Goal: Communication & Community: Answer question/provide support

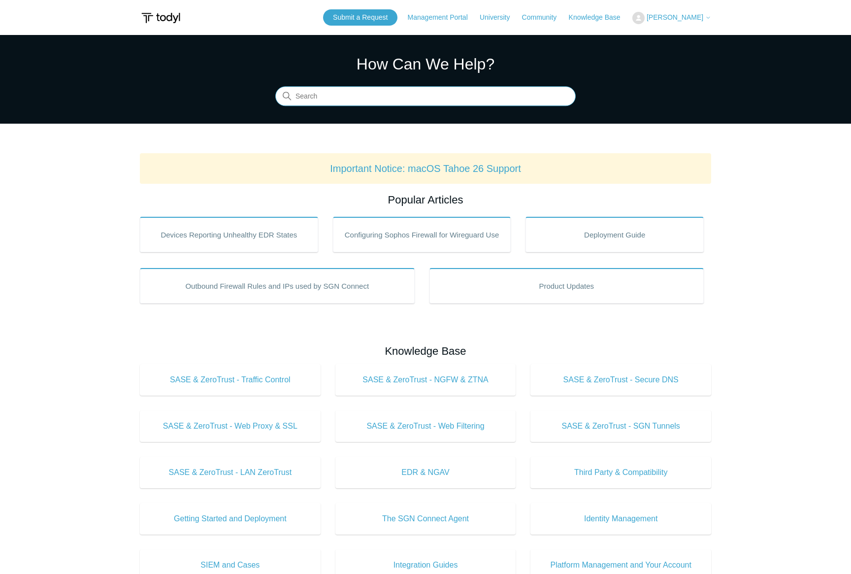
click at [338, 98] on input "Search" at bounding box center [425, 97] width 301 height 20
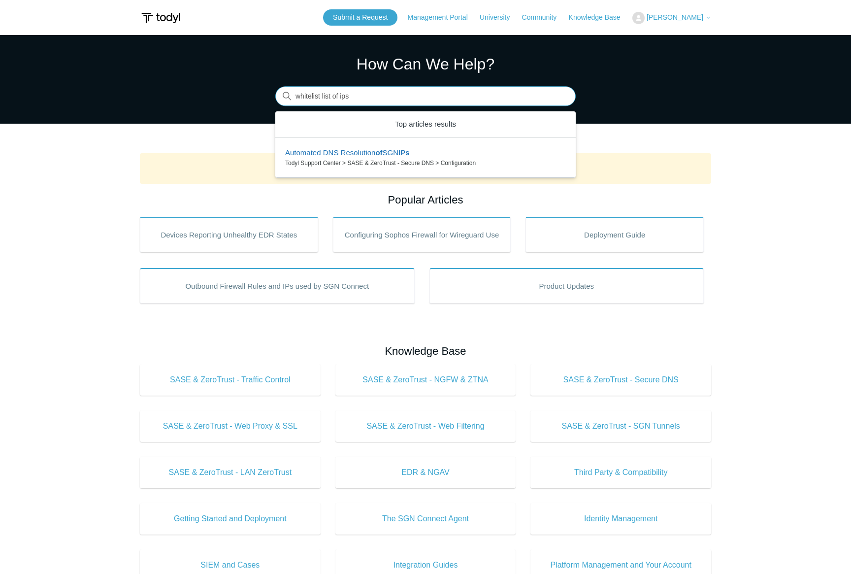
type input "whitelist list of ips"
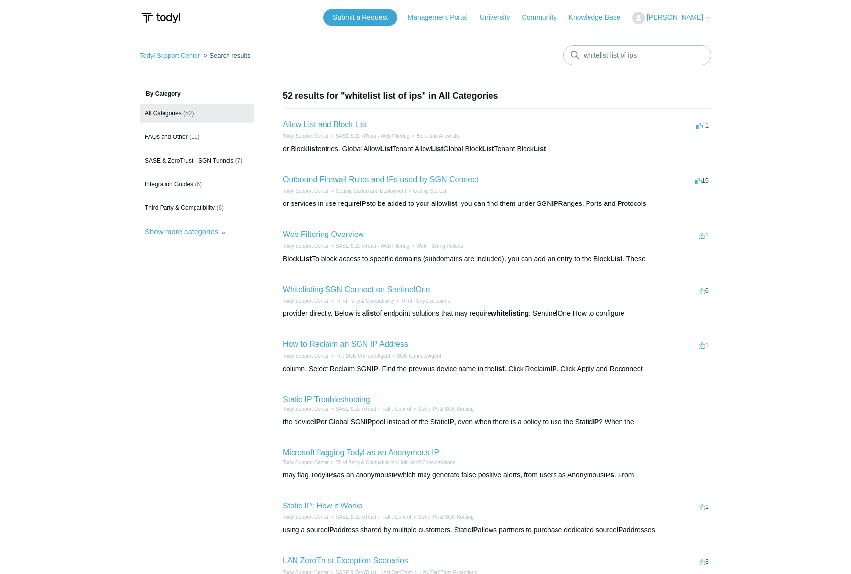
click at [338, 126] on link "Allow List and Block List" at bounding box center [325, 124] width 85 height 8
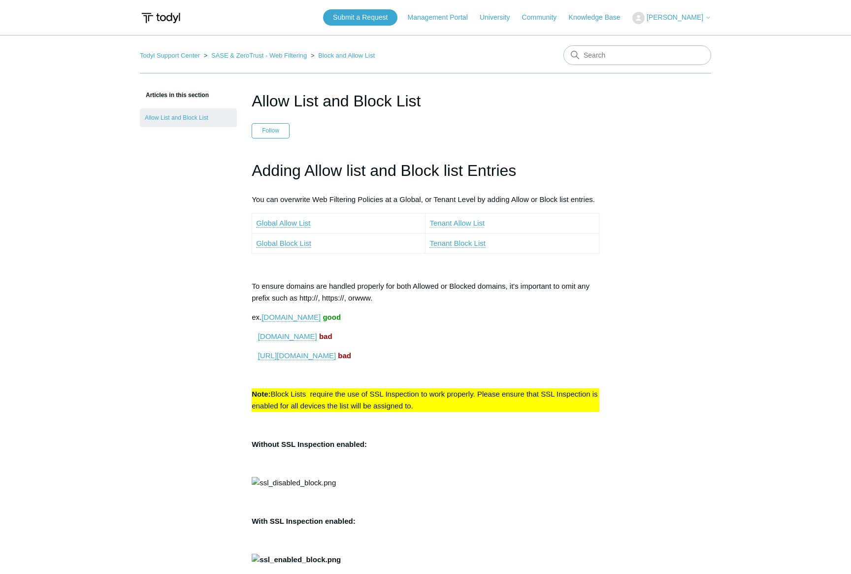
click at [456, 225] on link "Tenant Allow List" at bounding box center [457, 223] width 55 height 9
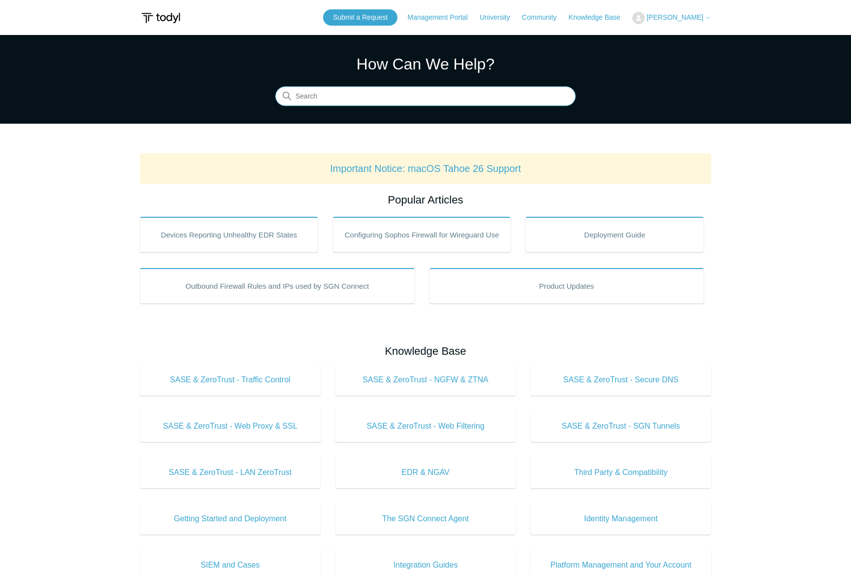
click at [332, 93] on input "Search" at bounding box center [425, 97] width 301 height 20
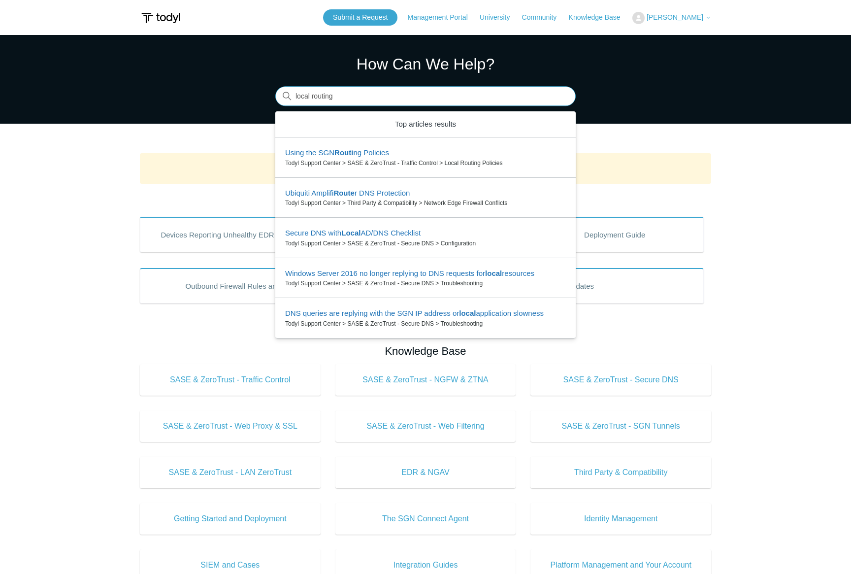
type input "local routing"
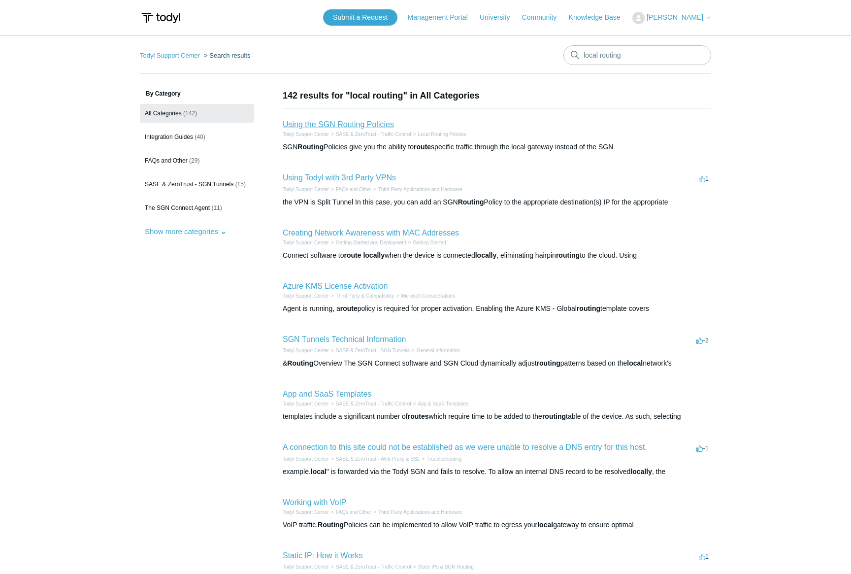
click at [332, 123] on link "Using the SGN Routing Policies" at bounding box center [338, 124] width 111 height 8
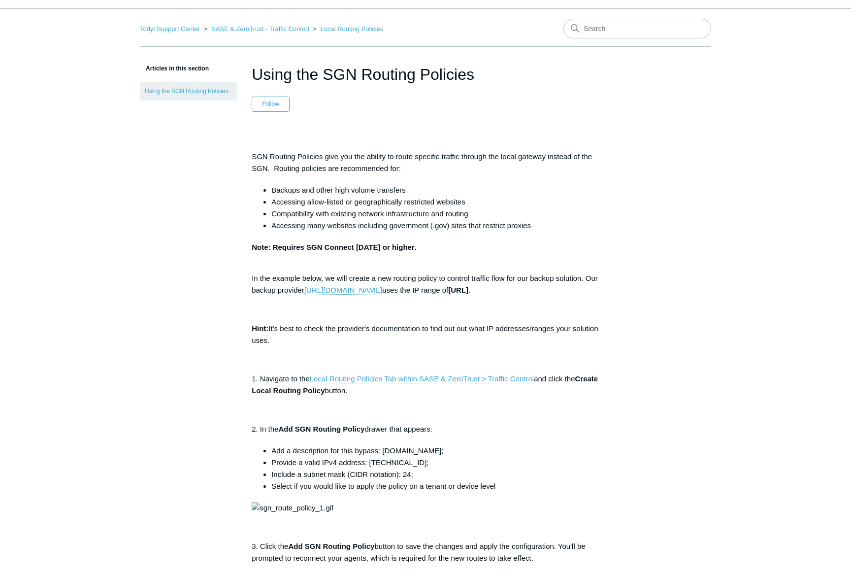
scroll to position [34, 0]
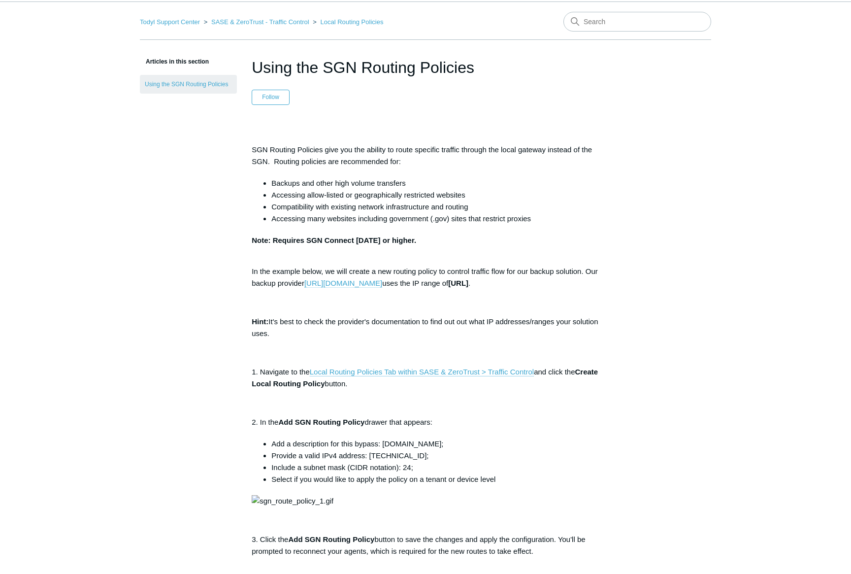
click at [382, 284] on span "http://example.backupprovider.com/" at bounding box center [343, 283] width 78 height 8
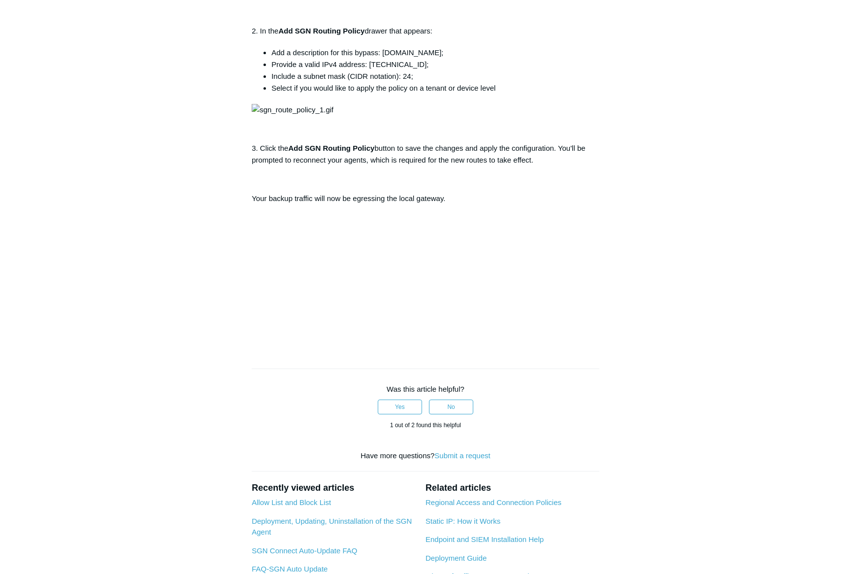
scroll to position [0, 0]
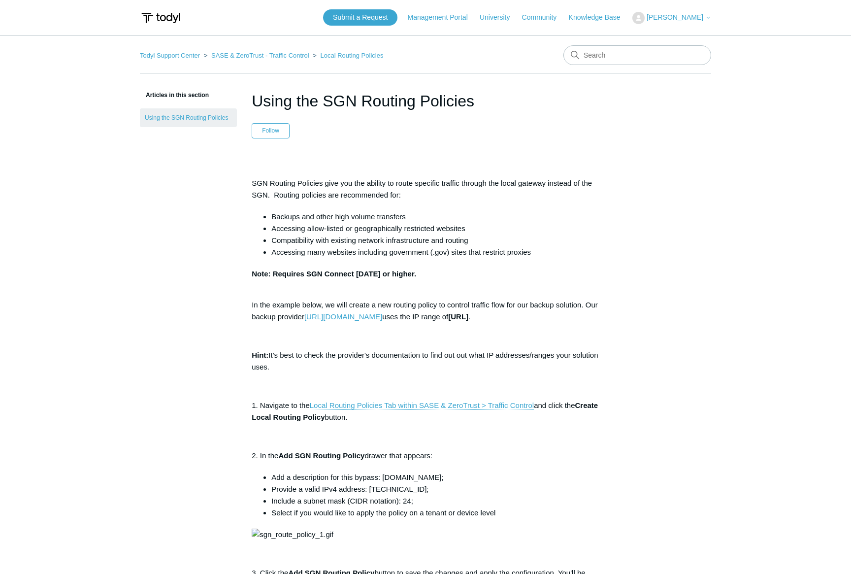
click at [672, 16] on span "[PERSON_NAME]" at bounding box center [675, 17] width 57 height 8
click at [674, 38] on link "My Support Requests" at bounding box center [681, 38] width 96 height 17
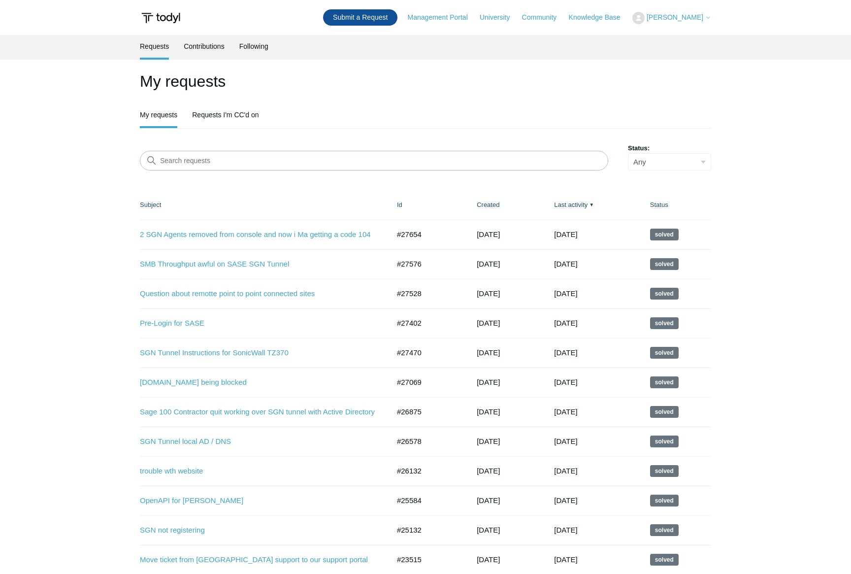
click at [377, 16] on link "Submit a Request" at bounding box center [360, 17] width 74 height 16
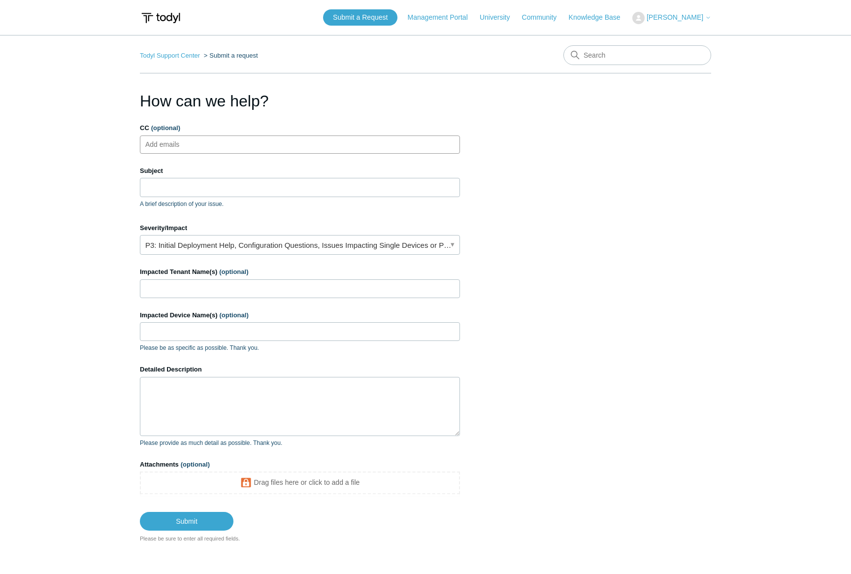
click at [206, 144] on ul "Add emails" at bounding box center [300, 144] width 320 height 18
click at [187, 182] on input "Subject" at bounding box center [300, 187] width 320 height 19
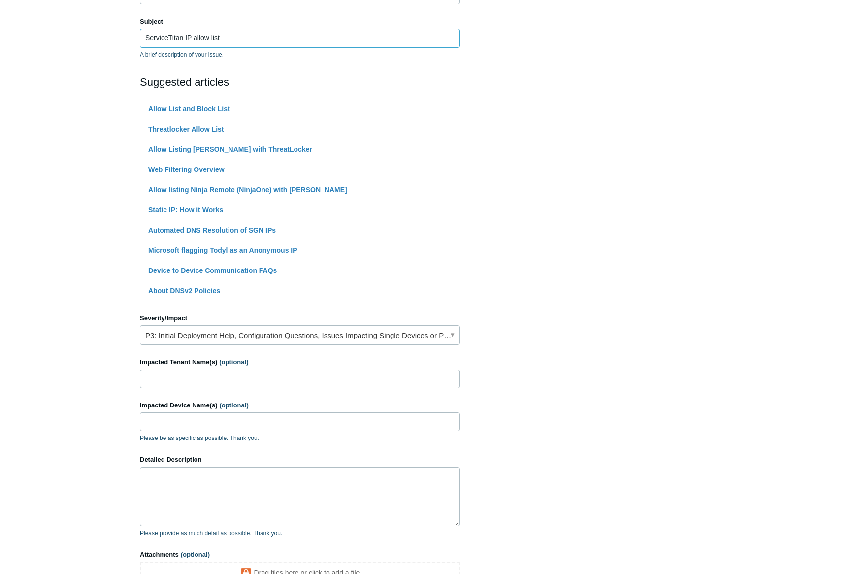
scroll to position [161, 0]
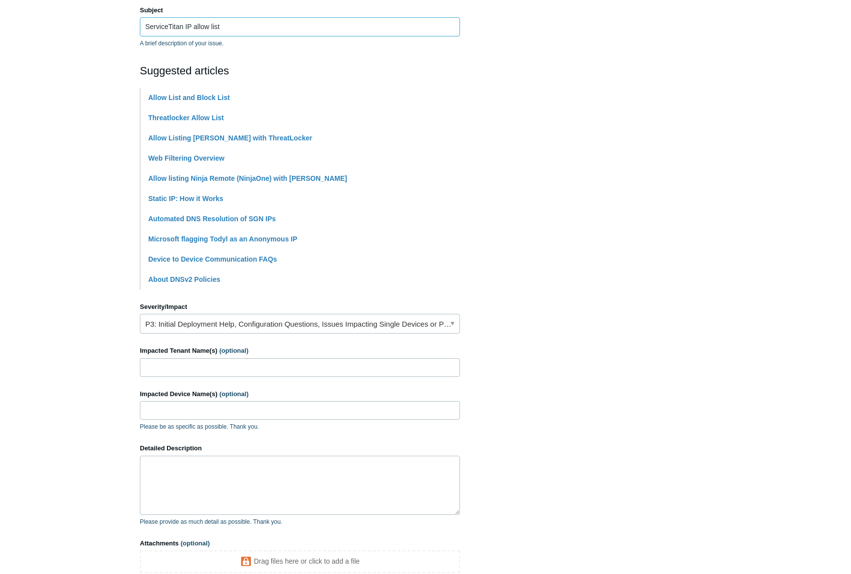
type input "ServiceTitan IP allow list"
click at [230, 327] on link "P3: Initial Deployment Help, Configuration Questions, Issues Impacting Single D…" at bounding box center [300, 324] width 320 height 20
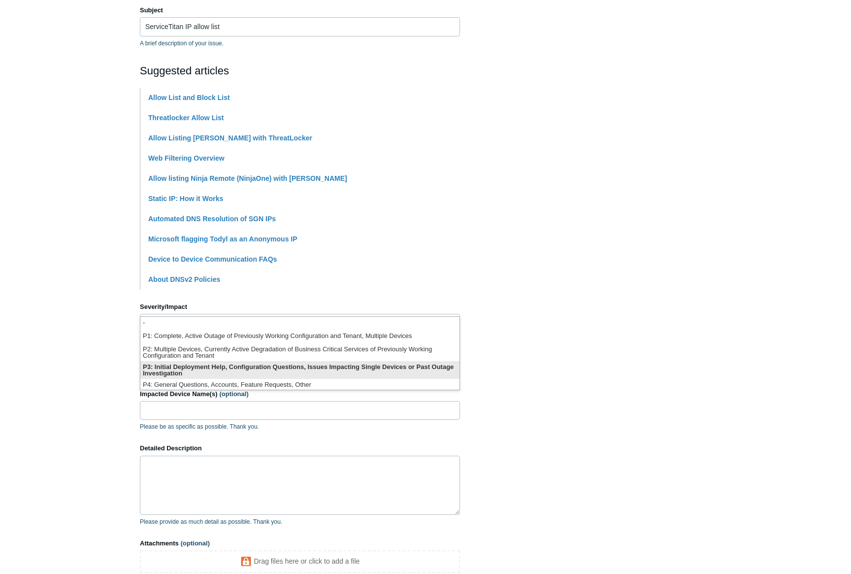
click at [231, 368] on li "P3: Initial Deployment Help, Configuration Questions, Issues Impacting Single D…" at bounding box center [299, 370] width 319 height 18
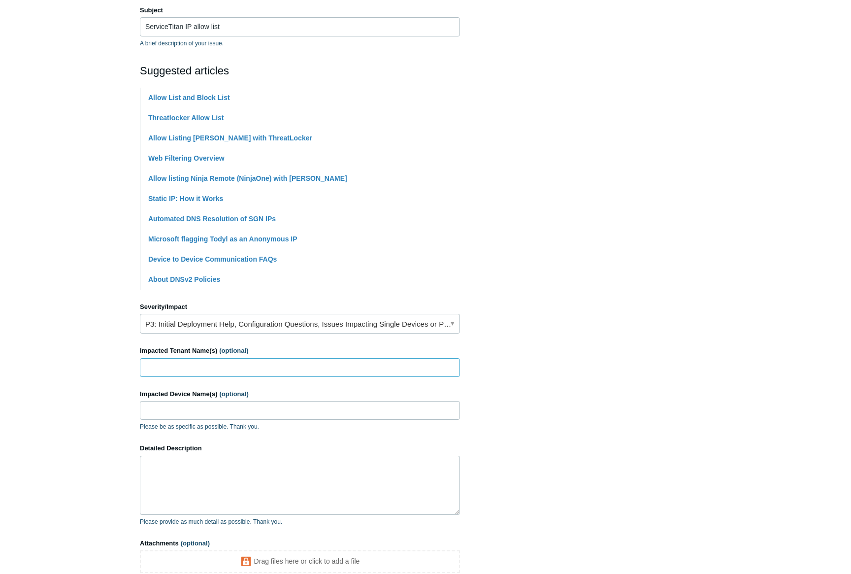
click at [191, 376] on input "Impacted Tenant Name(s) (optional)" at bounding box center [300, 367] width 320 height 19
type input "US Dock and Door, Garage Headquarters"
click at [194, 472] on textarea "Detailed Description" at bounding box center [300, 485] width 320 height 59
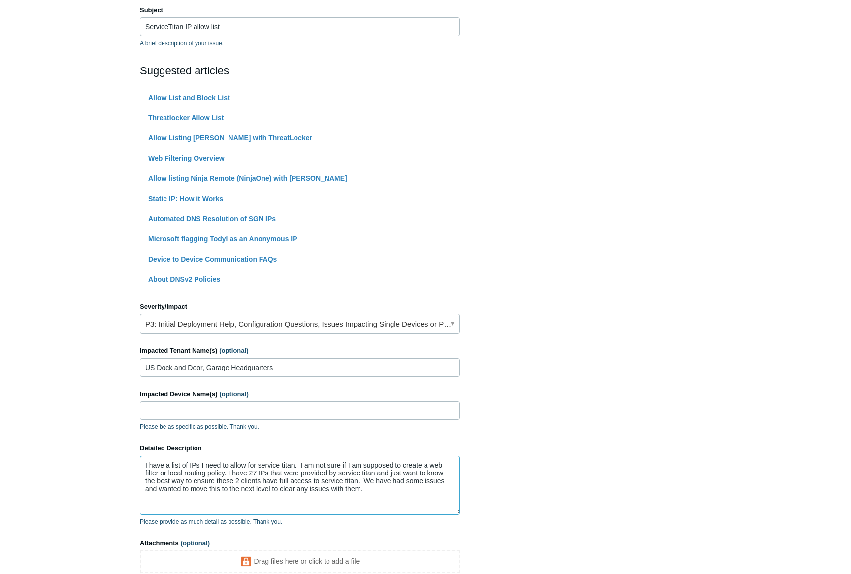
scroll to position [268, 0]
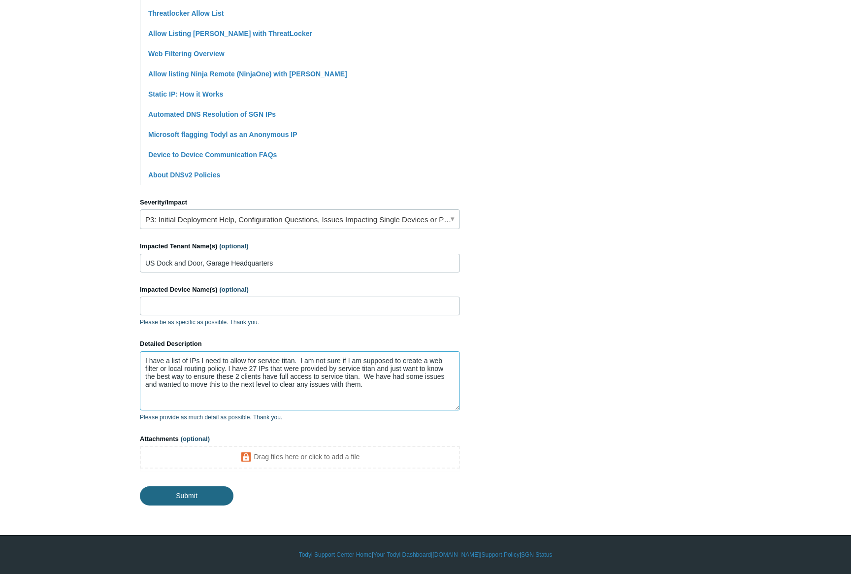
type textarea "I have a list of IPs I need to allow for service titan. I am not sure if I am s…"
click at [201, 497] on input "Submit" at bounding box center [187, 495] width 94 height 20
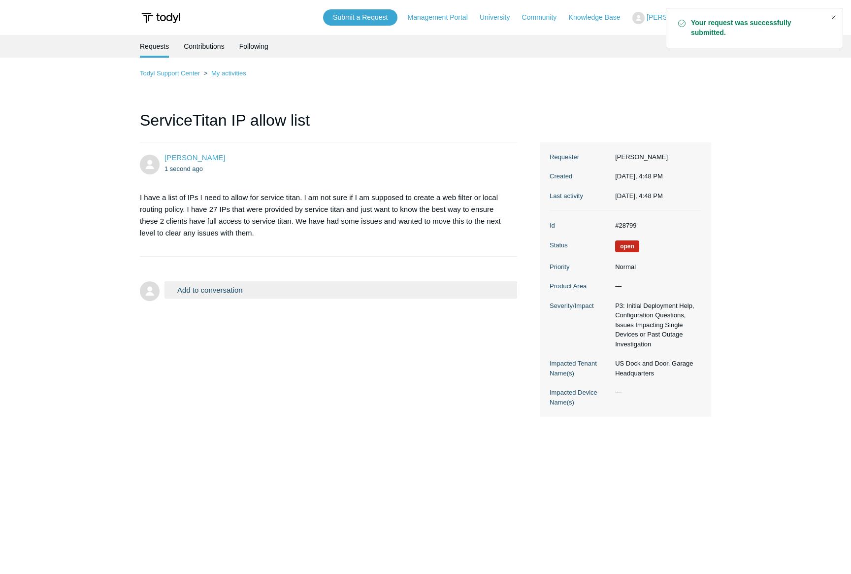
click at [834, 15] on div "Close" at bounding box center [834, 17] width 14 height 14
click at [231, 284] on button "Add to conversation" at bounding box center [341, 289] width 353 height 17
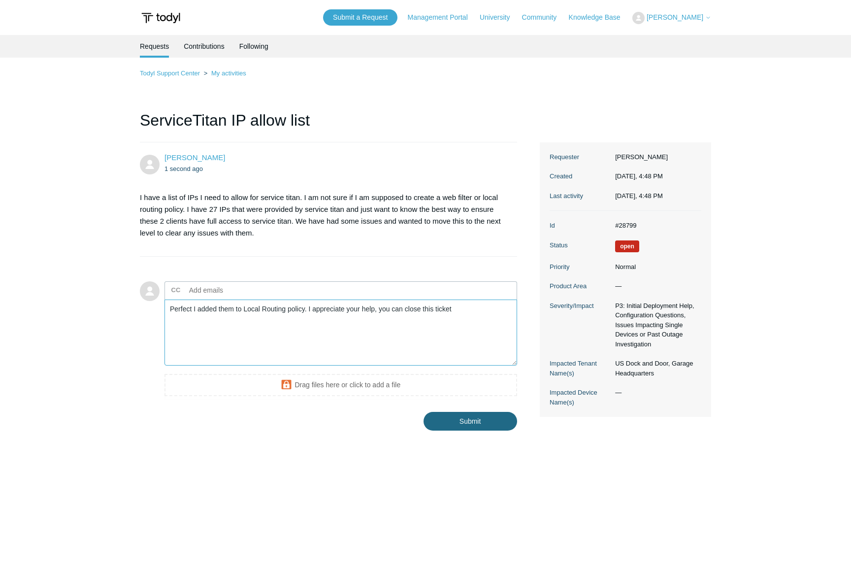
type textarea "Perfect I added them to Local Routing policy. I appreciate your help, you can c…"
click at [475, 420] on input "Submit" at bounding box center [471, 422] width 94 height 20
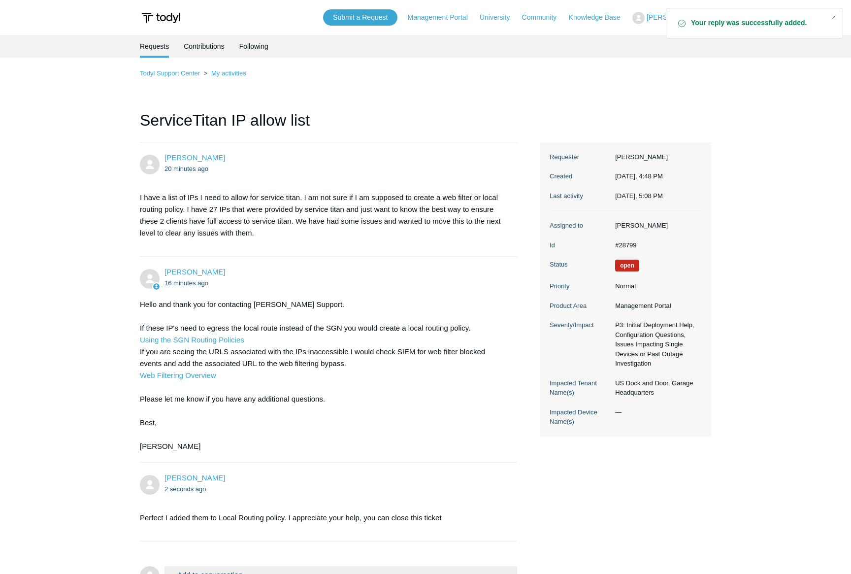
scroll to position [102, 0]
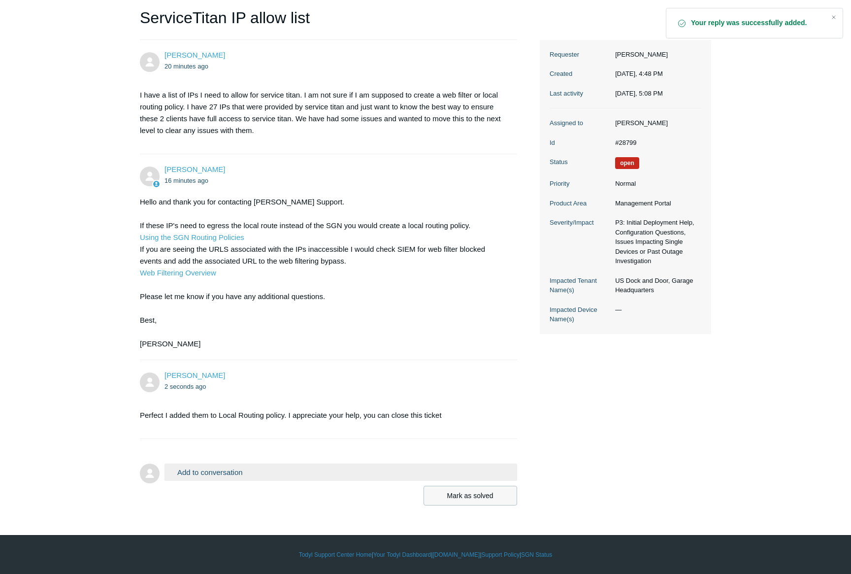
click at [486, 490] on button "Mark as solved" at bounding box center [471, 496] width 94 height 20
